Goal: Information Seeking & Learning: Understand process/instructions

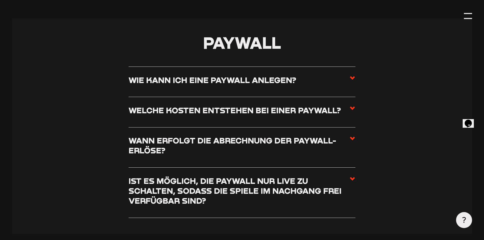
scroll to position [1932, 0]
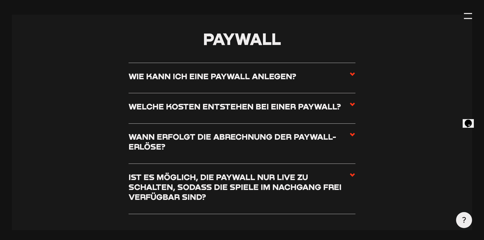
click at [344, 79] on label "Wie kann ich eine Paywall anlegen?" at bounding box center [242, 78] width 227 height 14
click at [0, 0] on input "Wie kann ich eine Paywall anlegen?" at bounding box center [0, 0] width 0 height 0
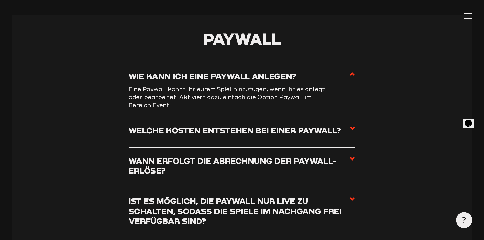
click at [347, 80] on label "Wie kann ich eine Paywall anlegen?" at bounding box center [242, 78] width 227 height 14
click at [0, 0] on input "Wie kann ich eine Paywall anlegen?" at bounding box center [0, 0] width 0 height 0
click at [356, 132] on section "Paywall Wie kann ich eine Paywall anlegen? Eine Paywall könnt ihr eurem Spiel h…" at bounding box center [242, 135] width 460 height 240
click at [354, 130] on use at bounding box center [352, 129] width 5 height 4
click at [0, 0] on input "Welche Kosten entstehen bei einer Paywall?" at bounding box center [0, 0] width 0 height 0
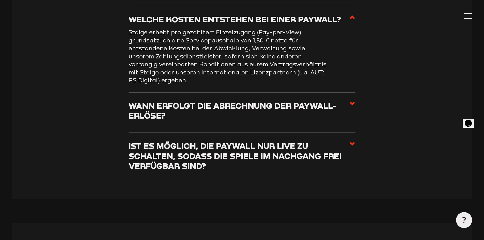
scroll to position [2034, 0]
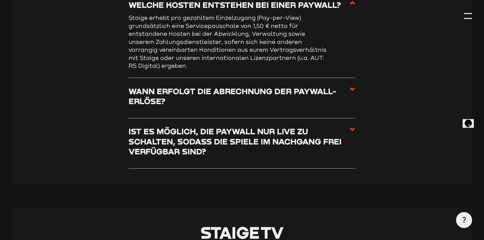
click at [224, 95] on h3 "Wann erfolgt die Abrechnung der Paywall-Erlöse?" at bounding box center [239, 96] width 221 height 20
click at [0, 0] on input "Wann erfolgt die Abrechnung der Paywall-Erlöse?" at bounding box center [0, 0] width 0 height 0
